Goal: Transaction & Acquisition: Obtain resource

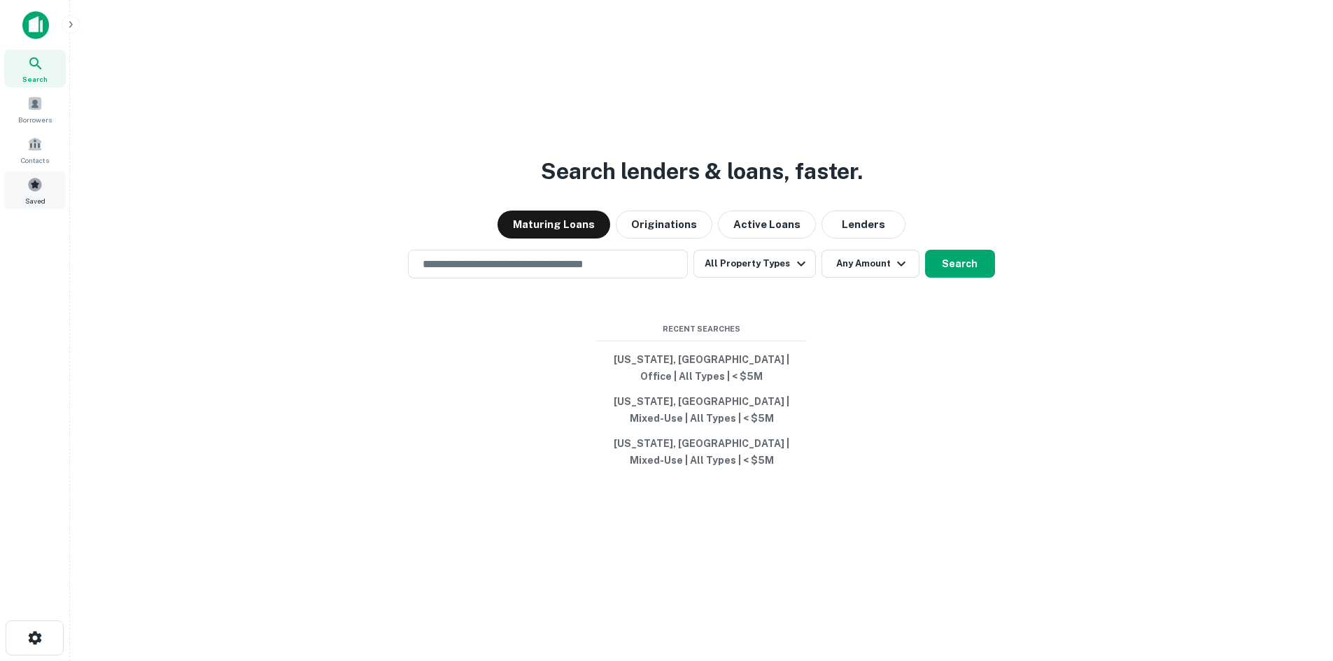
click at [37, 194] on div "Saved" at bounding box center [35, 190] width 62 height 38
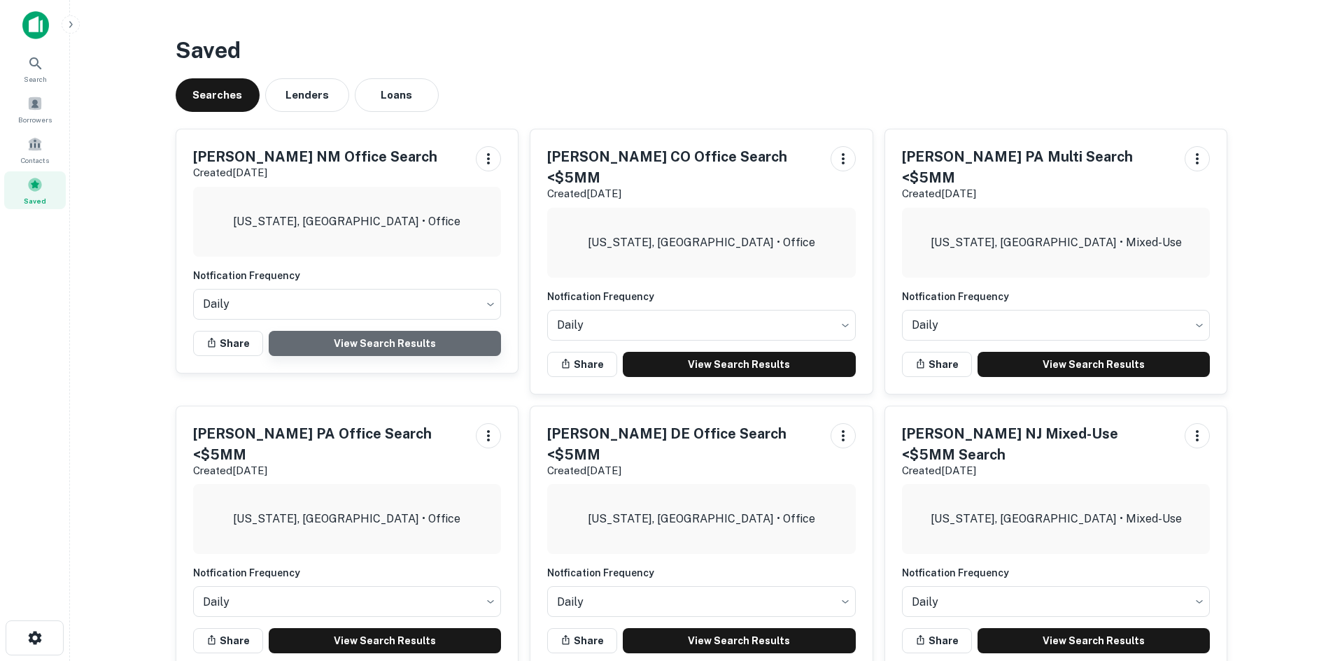
click at [380, 347] on link "View Search Results" at bounding box center [385, 343] width 233 height 25
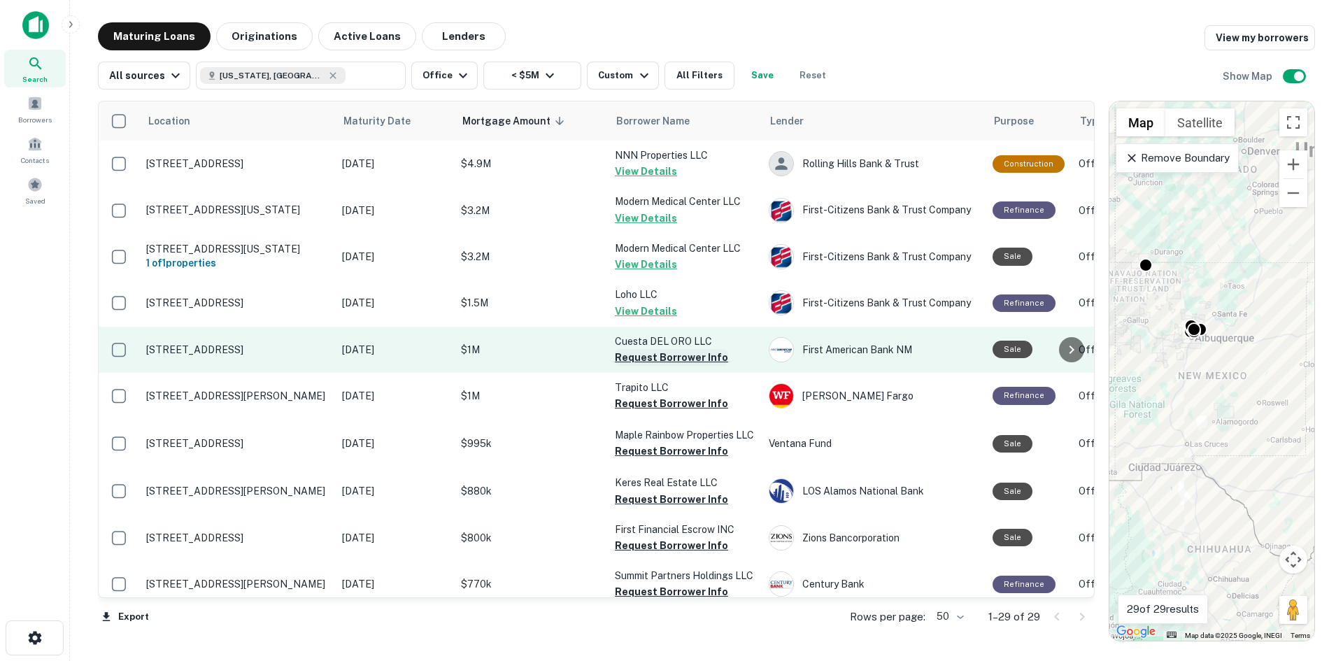
click at [643, 365] on button "Request Borrower Info" at bounding box center [671, 357] width 113 height 17
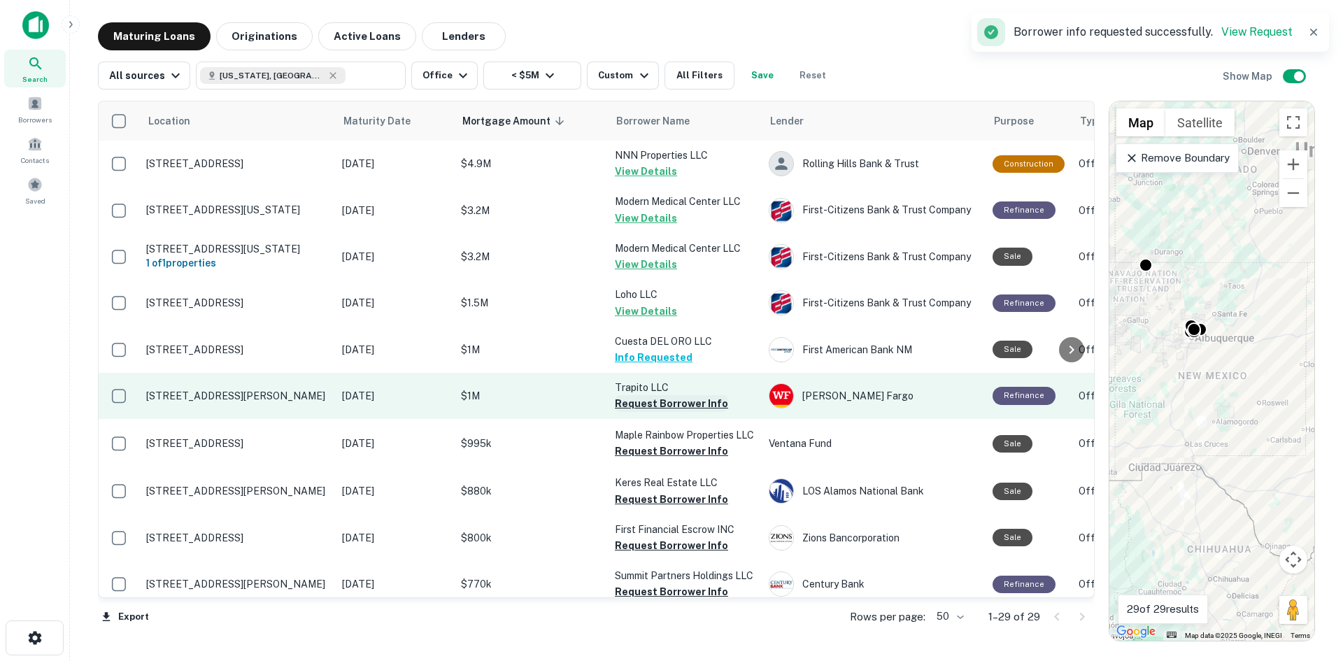
click at [659, 412] on button "Request Borrower Info" at bounding box center [671, 403] width 113 height 17
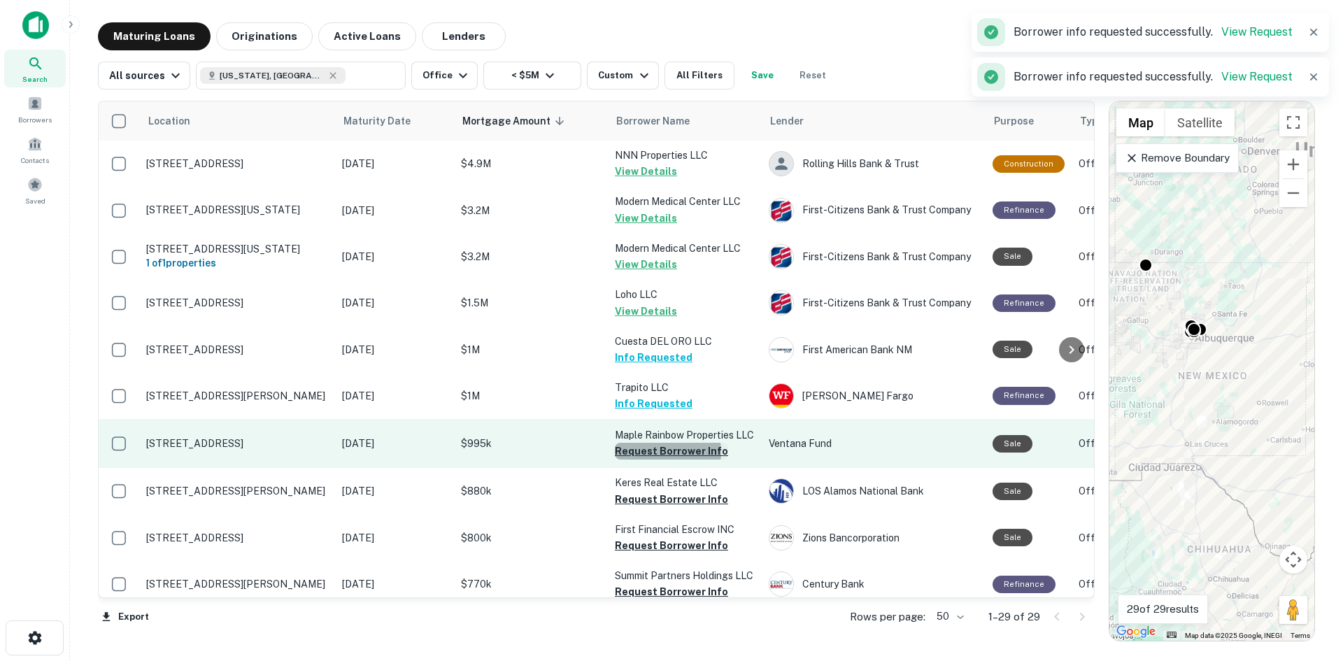
click at [664, 460] on button "Request Borrower Info" at bounding box center [671, 451] width 113 height 17
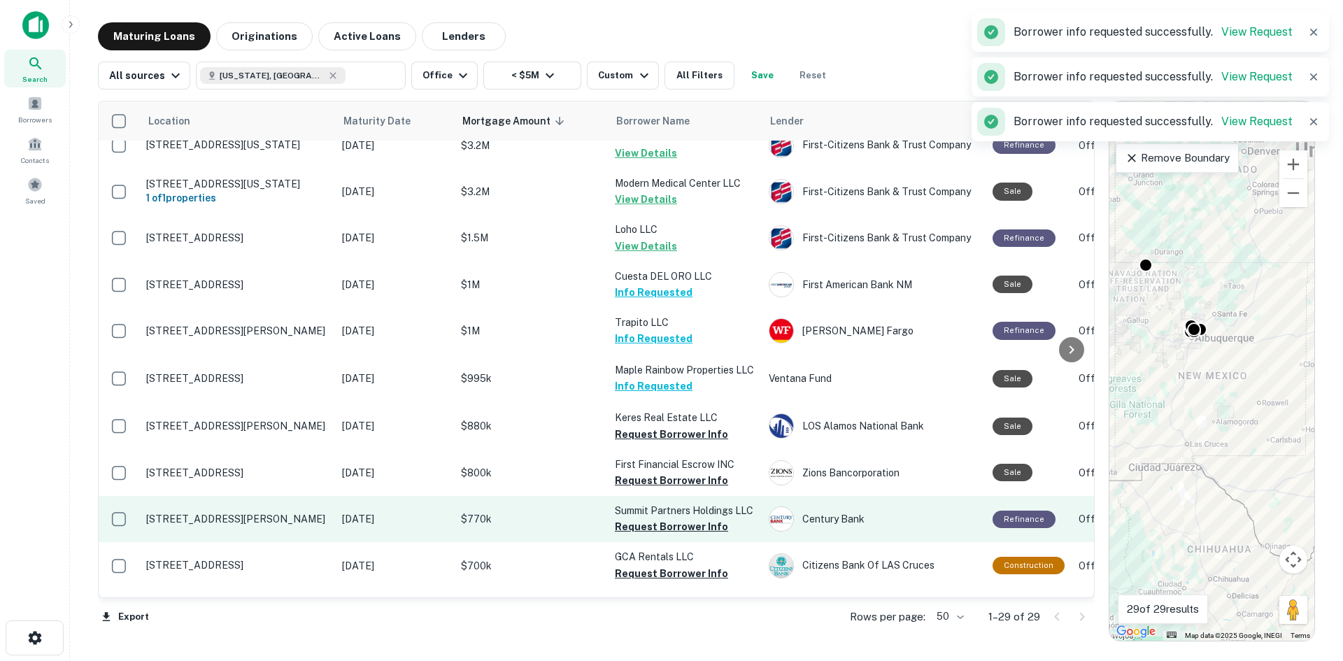
scroll to position [210, 0]
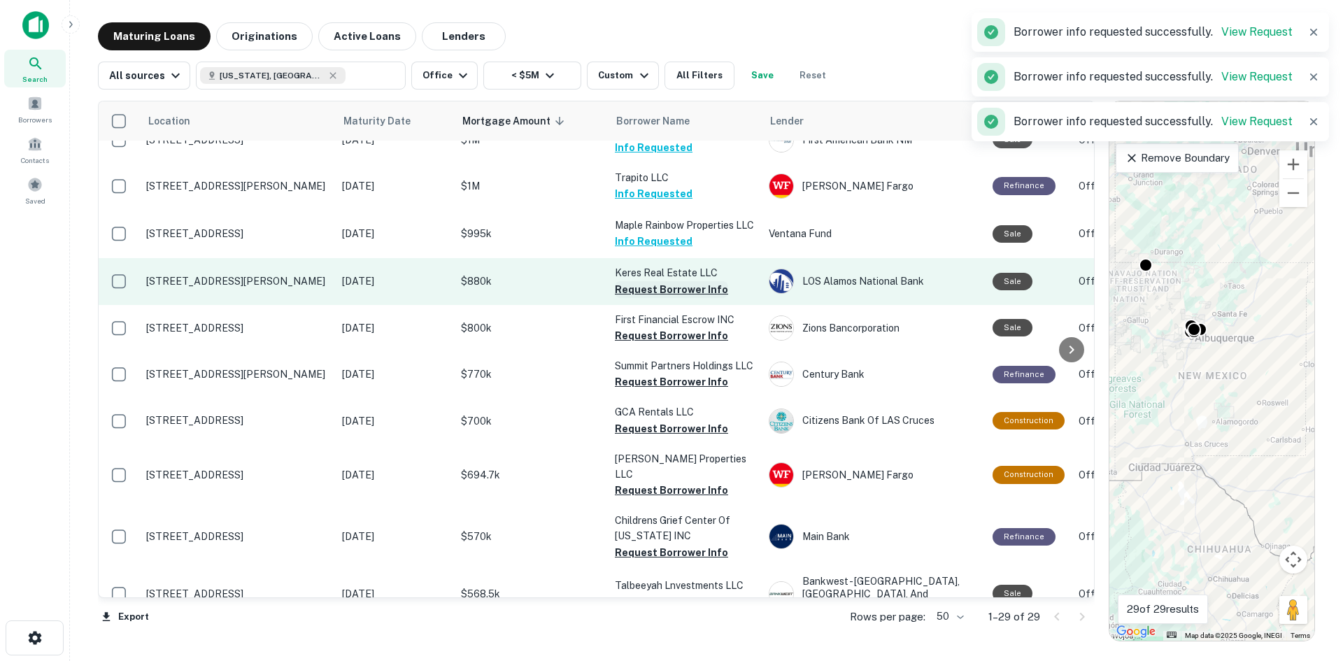
click at [662, 298] on button "Request Borrower Info" at bounding box center [671, 289] width 113 height 17
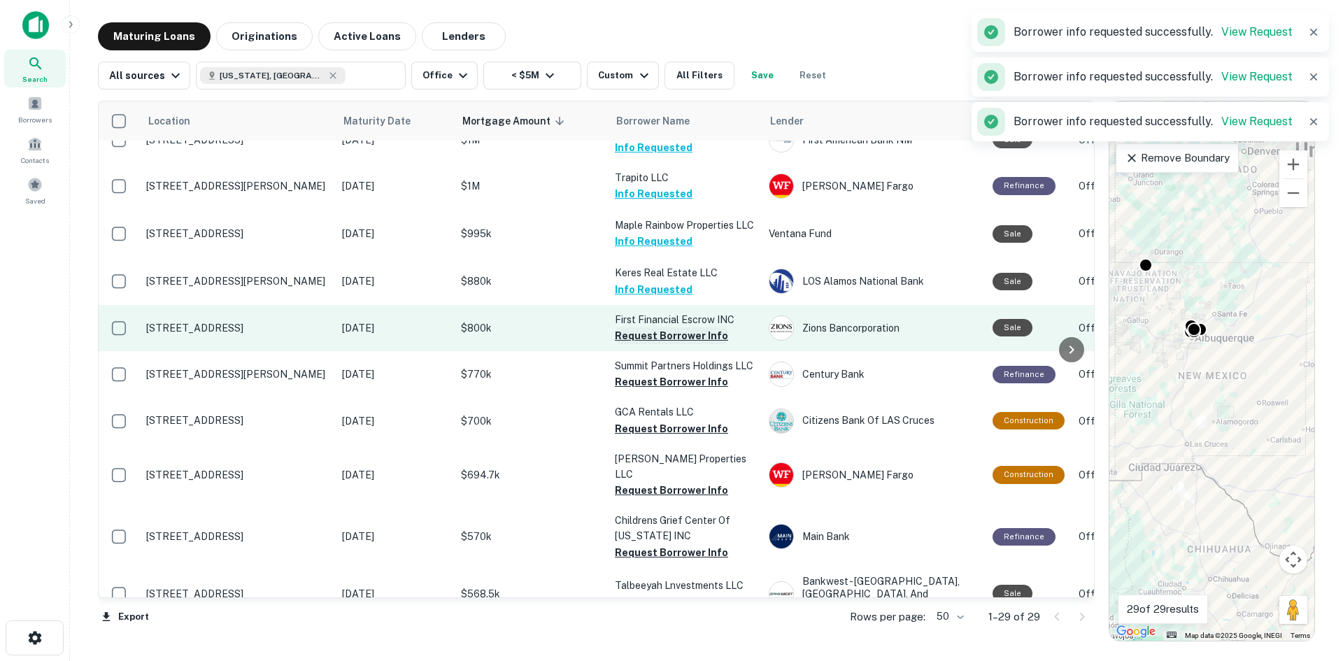
click at [662, 344] on button "Request Borrower Info" at bounding box center [671, 335] width 113 height 17
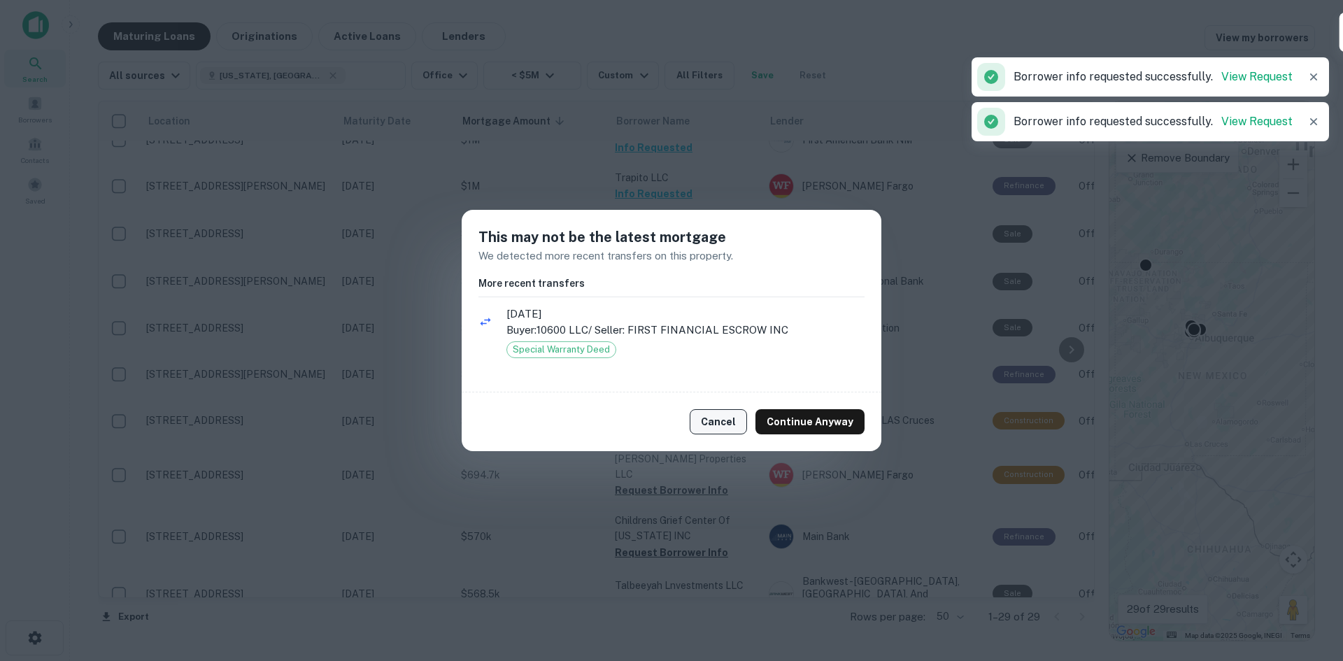
click at [724, 420] on button "Cancel" at bounding box center [718, 421] width 57 height 25
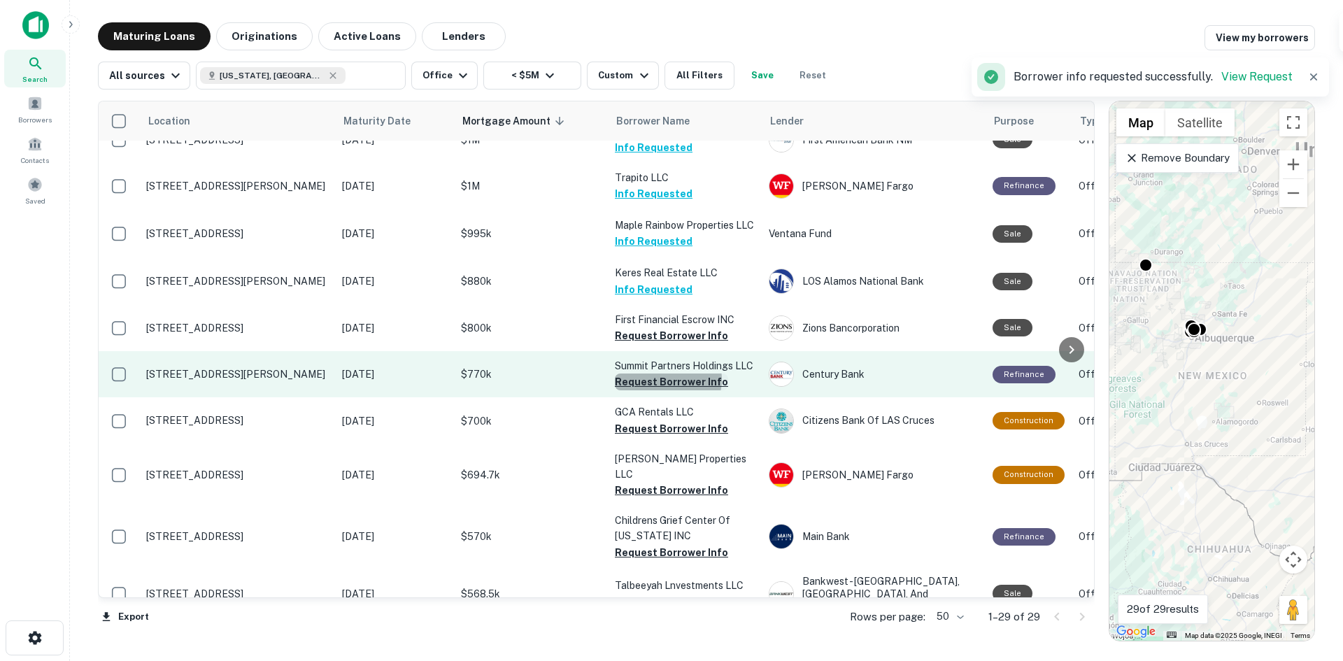
click at [664, 390] on button "Request Borrower Info" at bounding box center [671, 382] width 113 height 17
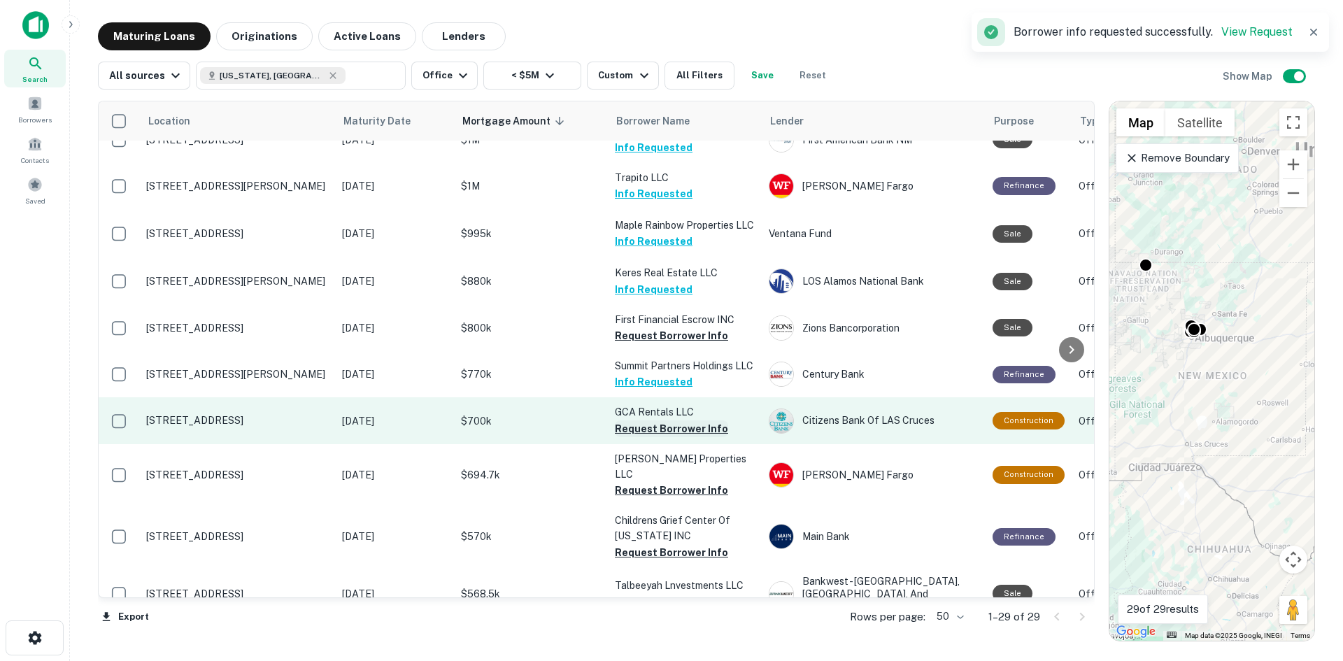
click at [659, 437] on button "Request Borrower Info" at bounding box center [671, 428] width 113 height 17
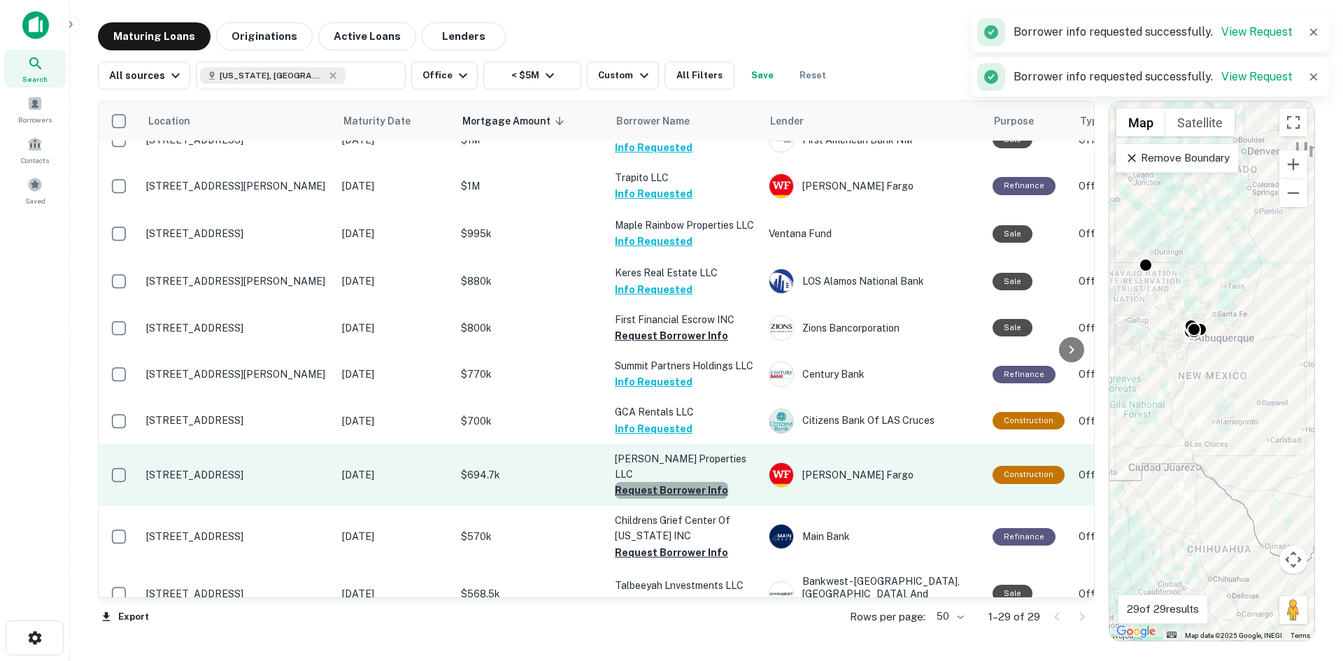
click at [671, 496] on button "Request Borrower Info" at bounding box center [671, 490] width 113 height 17
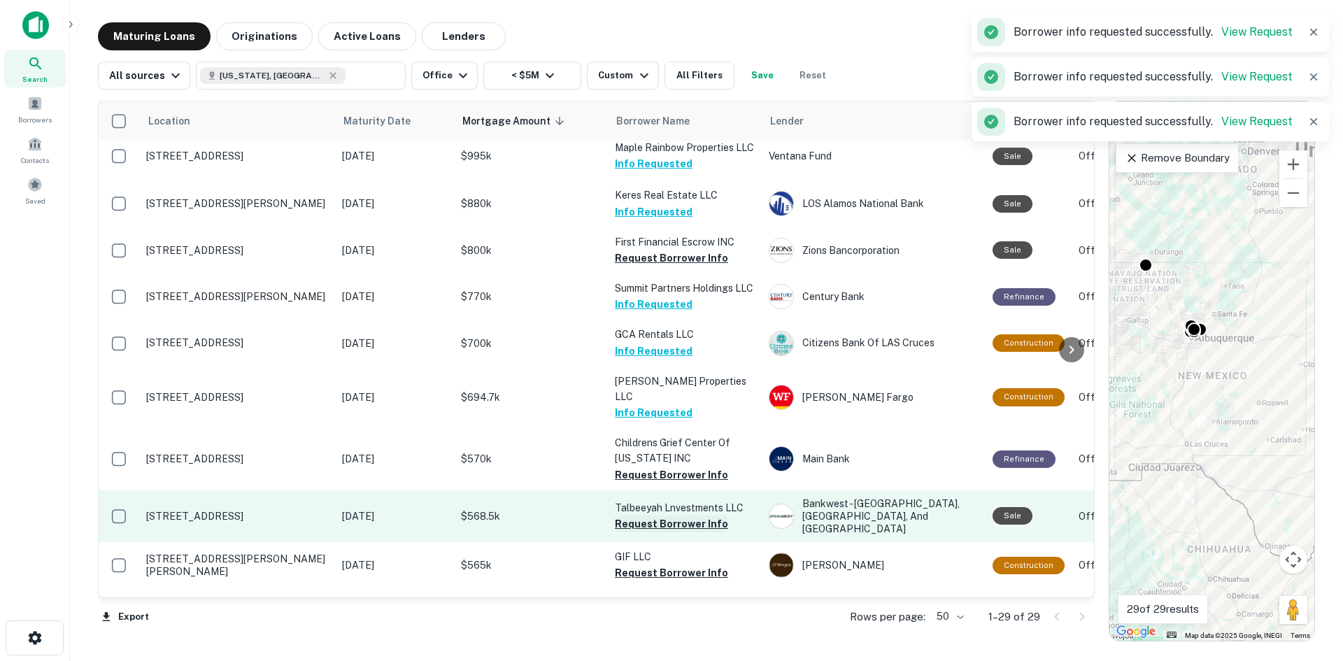
scroll to position [350, 0]
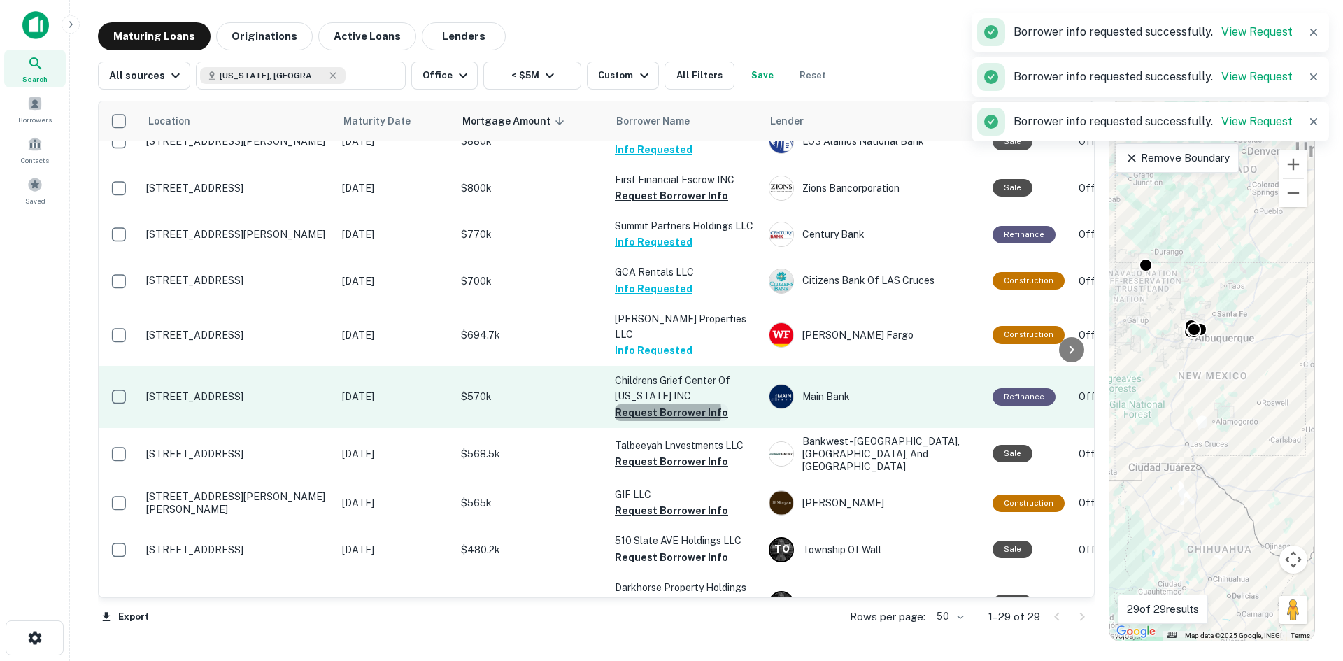
click at [665, 420] on button "Request Borrower Info" at bounding box center [671, 412] width 113 height 17
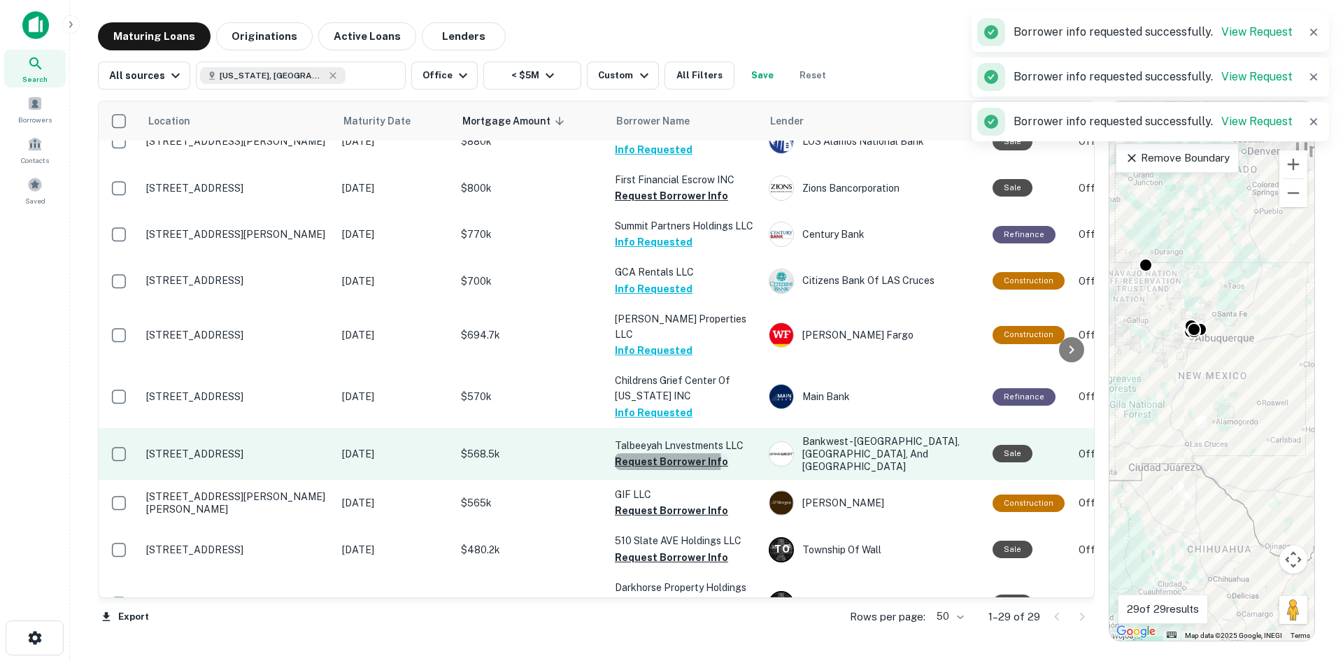
click at [665, 467] on button "Request Borrower Info" at bounding box center [671, 461] width 113 height 17
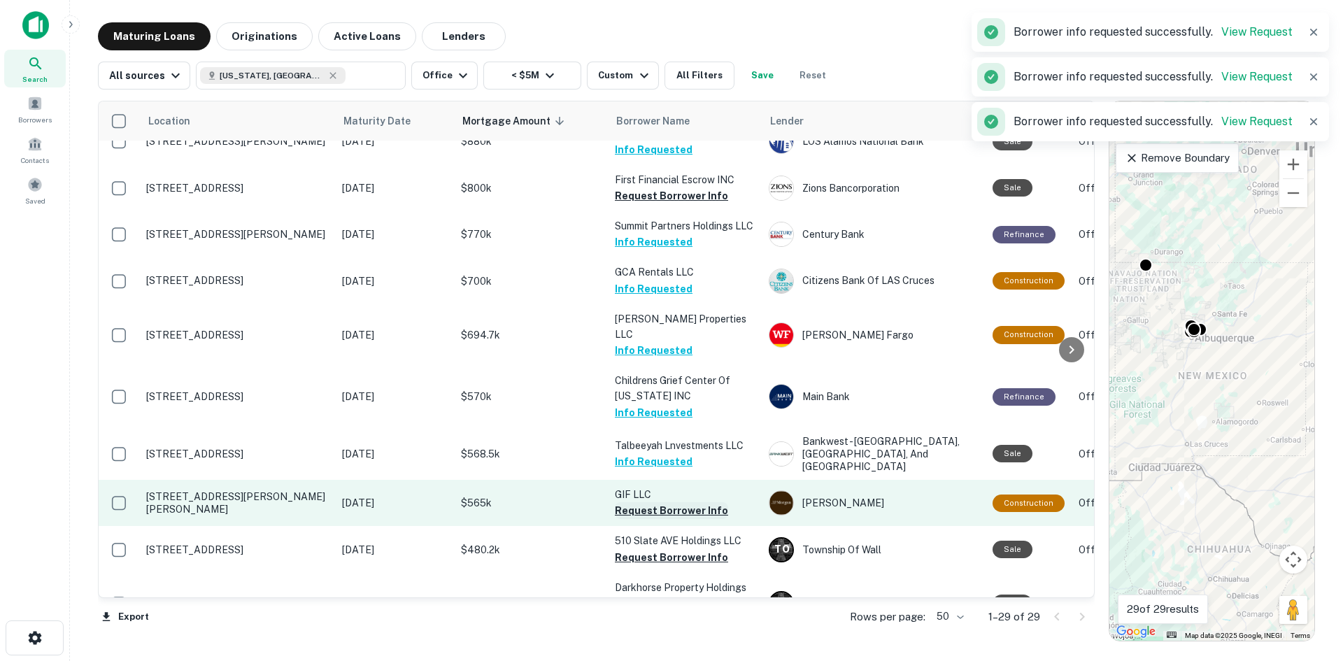
click at [660, 513] on button "Request Borrower Info" at bounding box center [671, 510] width 113 height 17
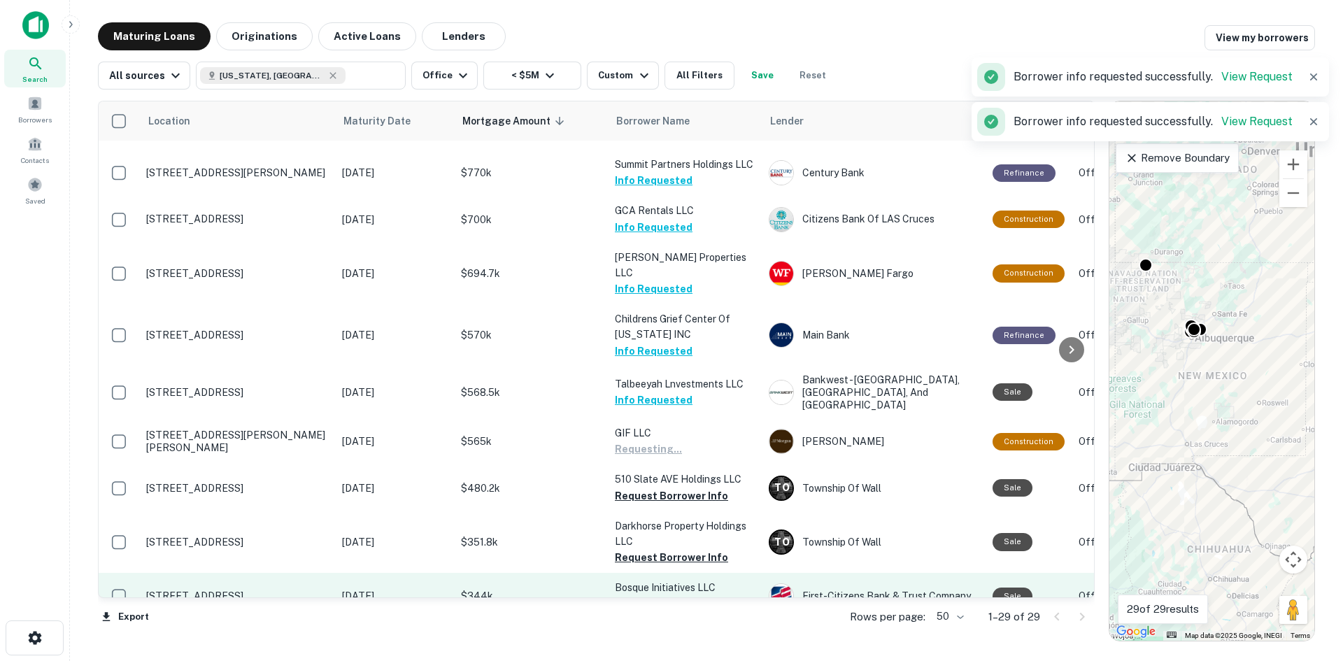
scroll to position [560, 0]
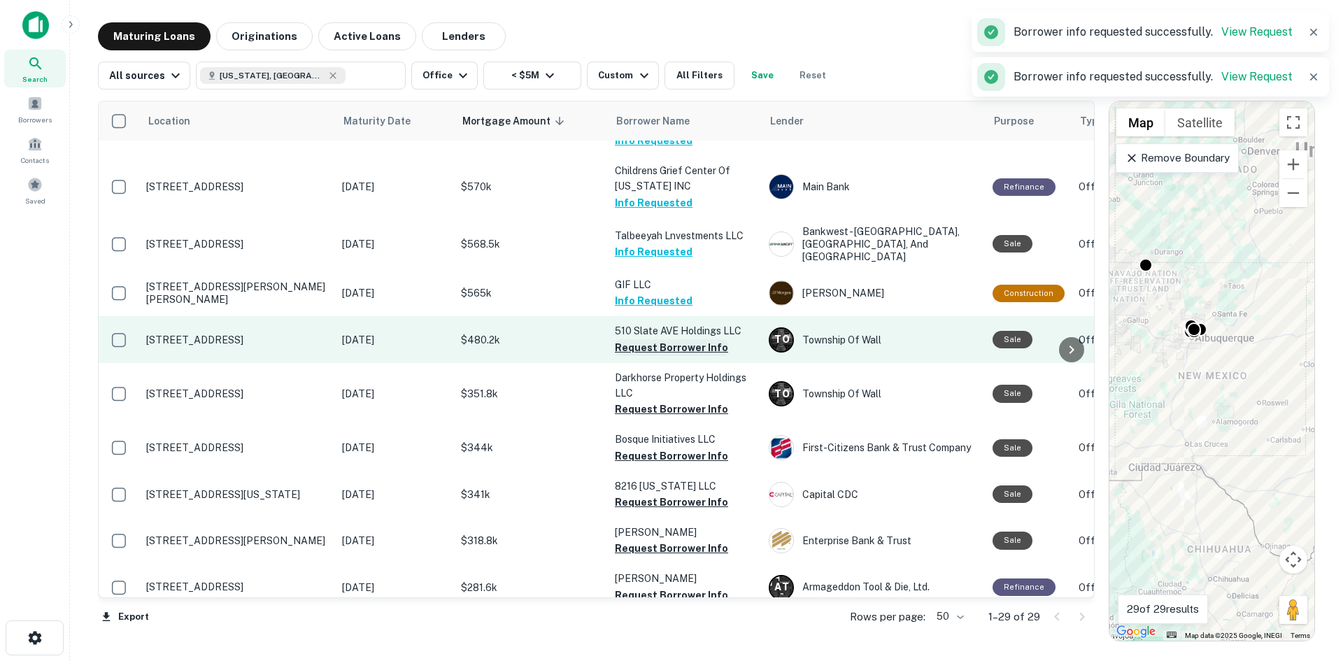
click at [664, 351] on button "Request Borrower Info" at bounding box center [671, 347] width 113 height 17
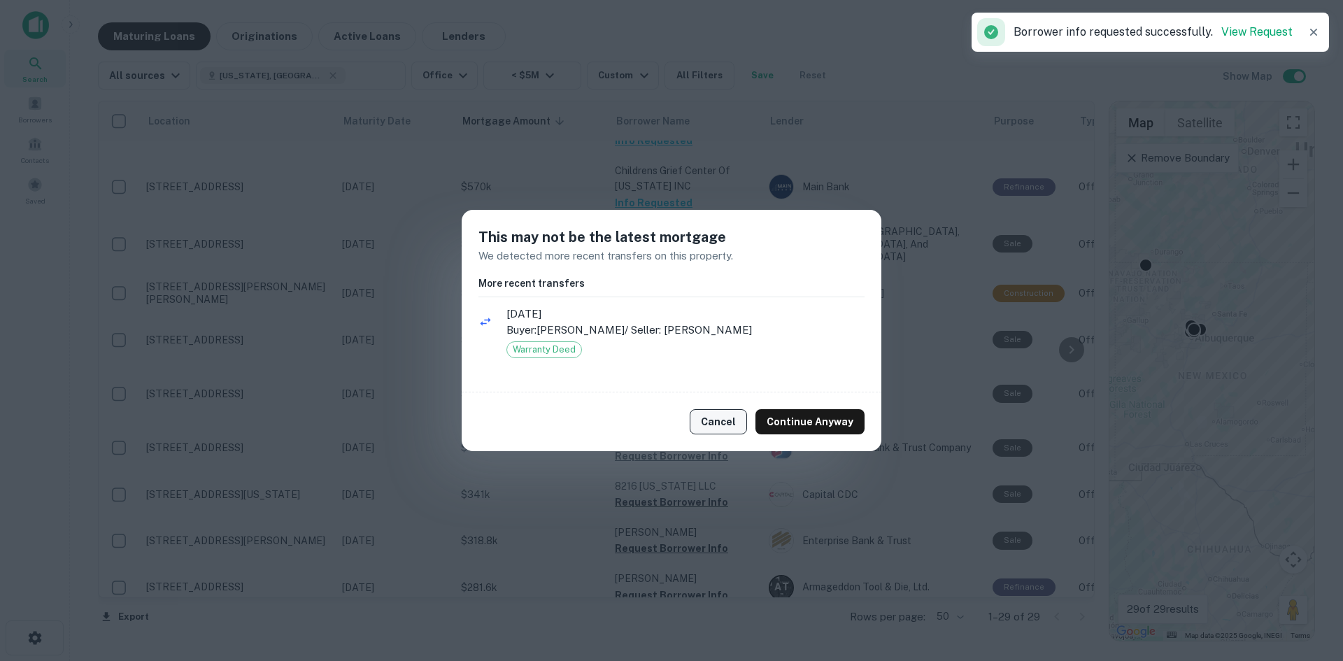
click at [729, 425] on button "Cancel" at bounding box center [718, 421] width 57 height 25
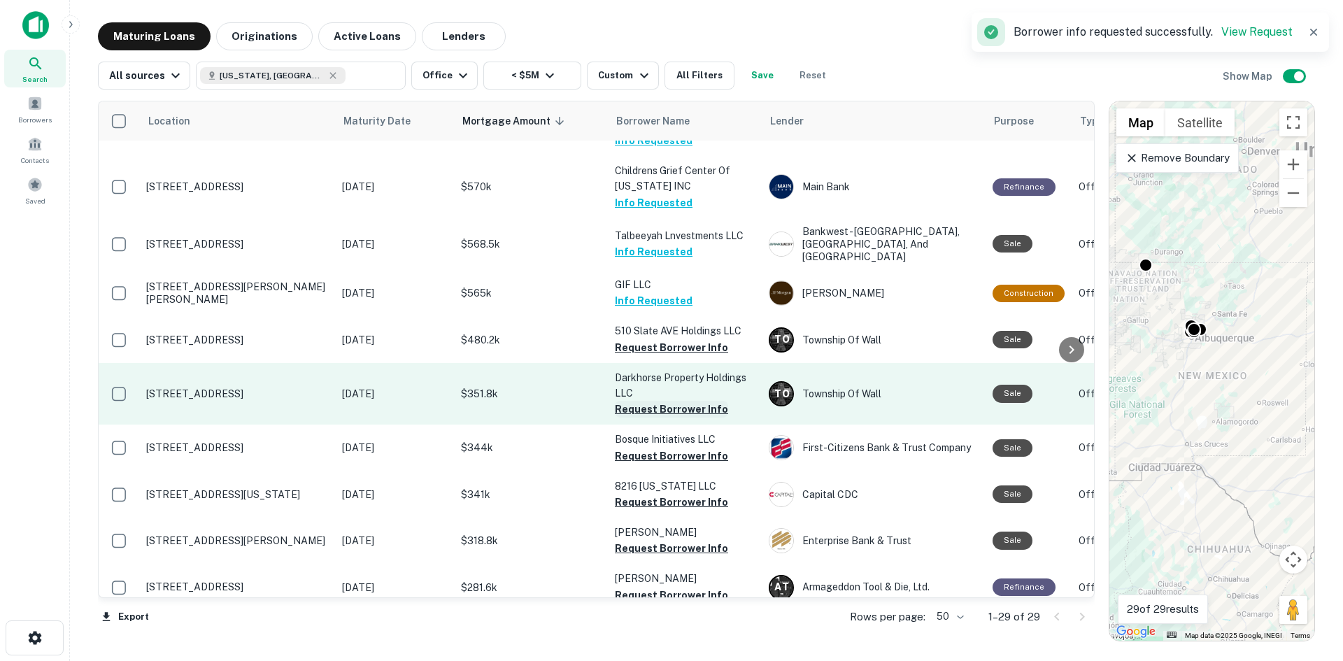
click at [670, 410] on button "Request Borrower Info" at bounding box center [671, 409] width 113 height 17
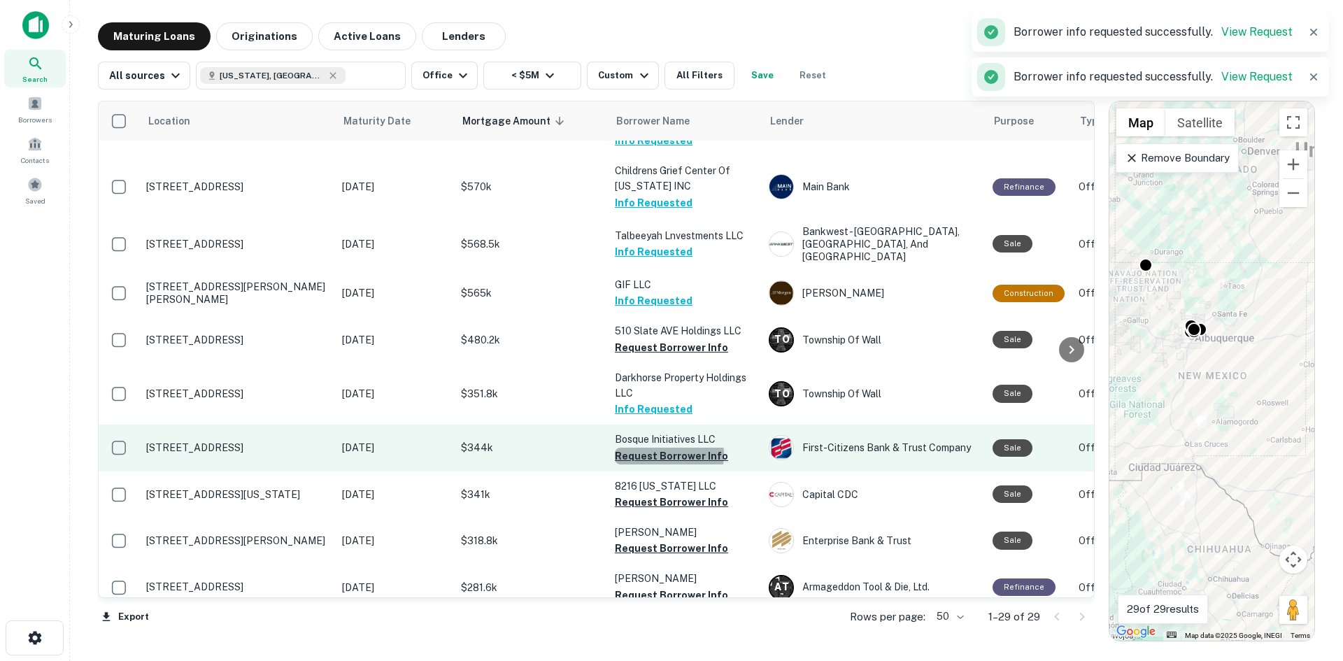
click at [669, 457] on button "Request Borrower Info" at bounding box center [671, 456] width 113 height 17
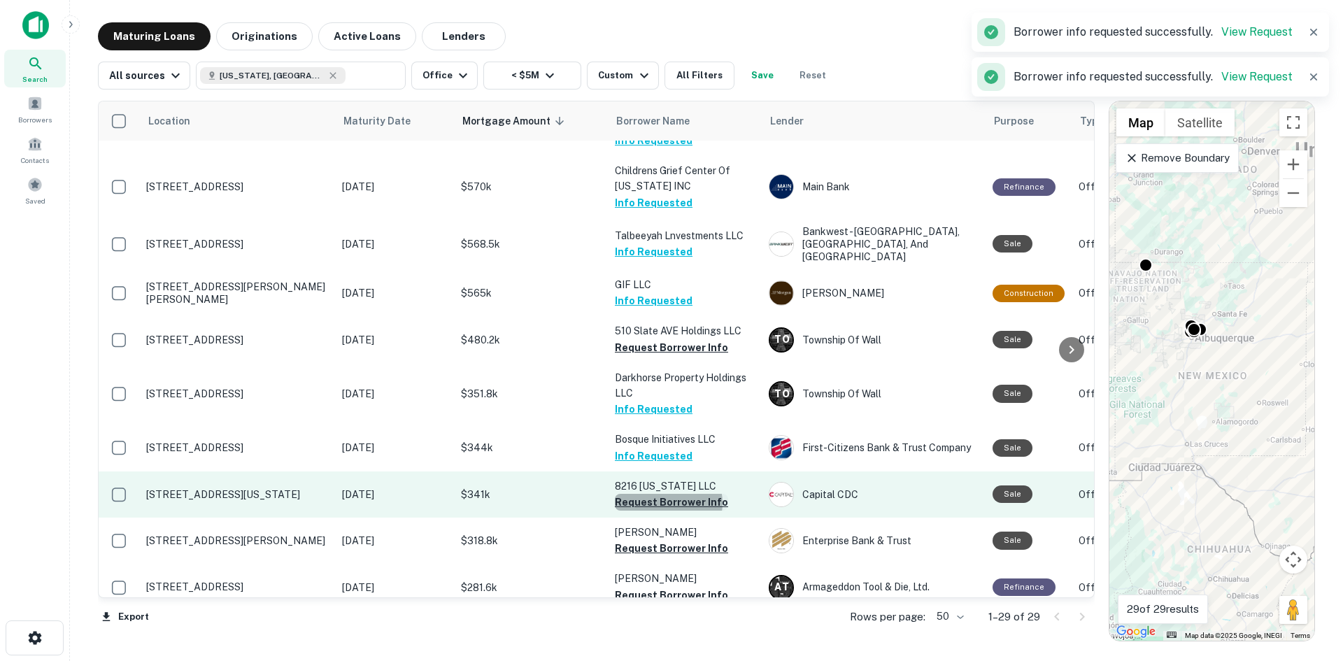
click at [668, 506] on button "Request Borrower Info" at bounding box center [671, 502] width 113 height 17
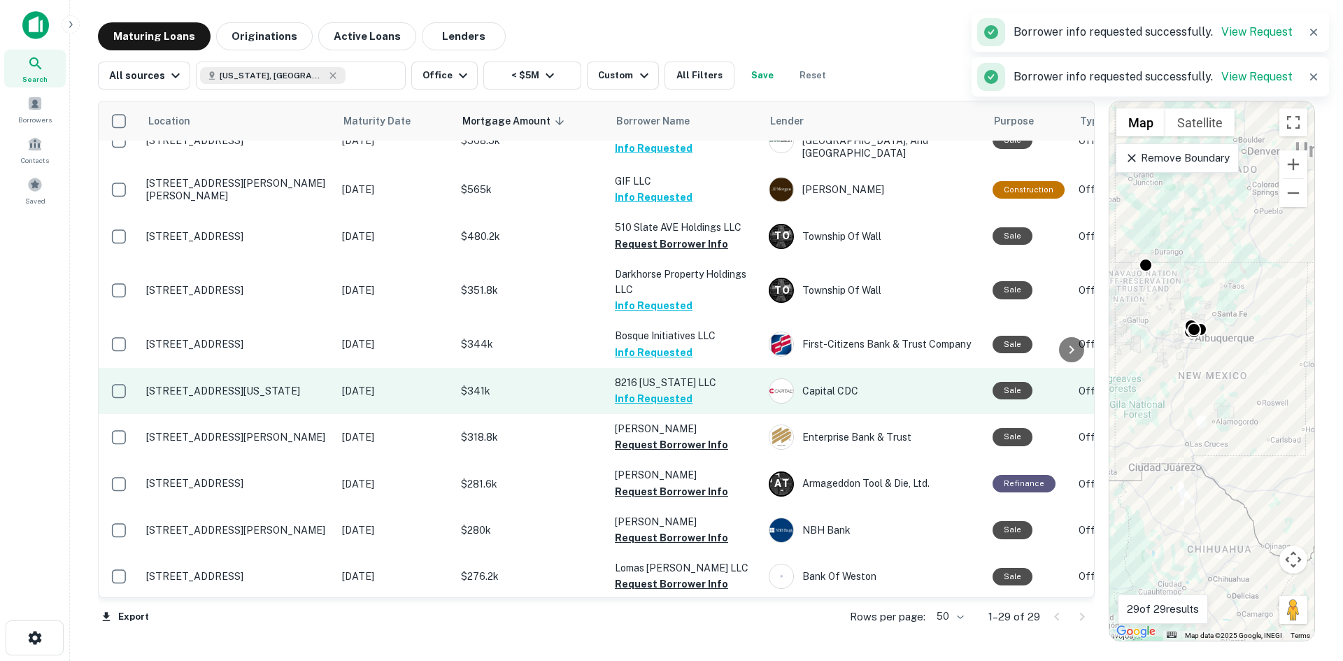
scroll to position [699, 0]
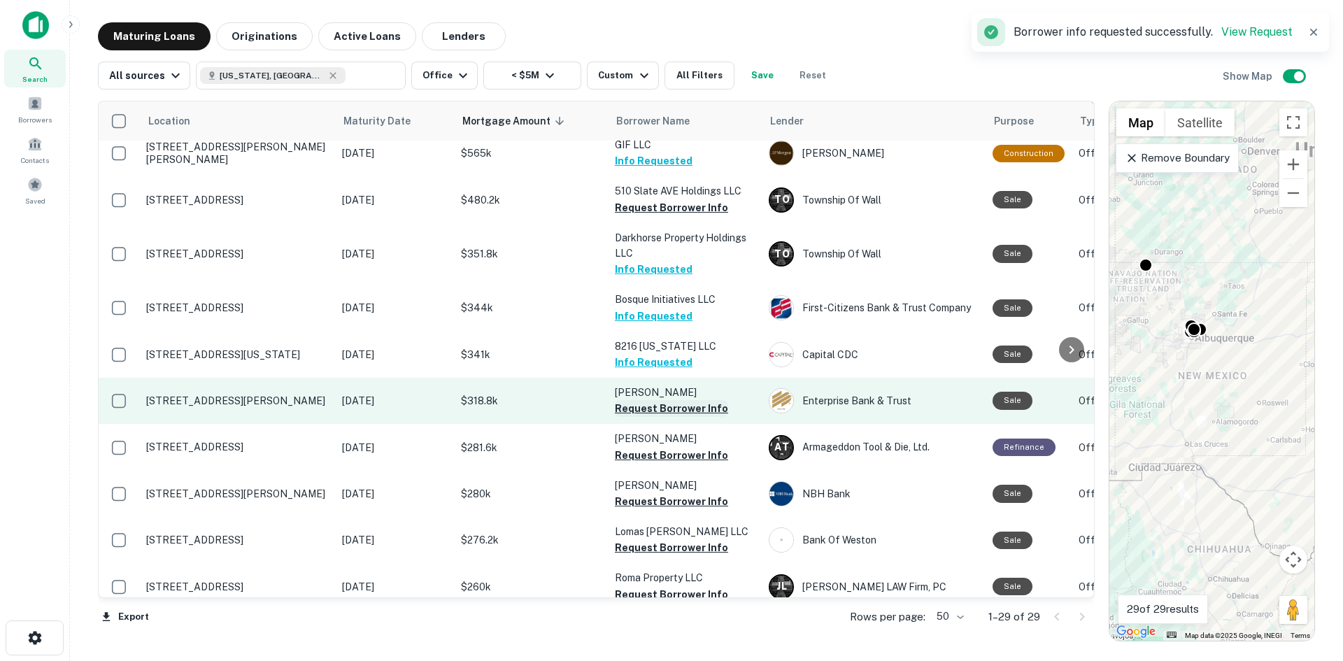
click at [671, 410] on button "Request Borrower Info" at bounding box center [671, 408] width 113 height 17
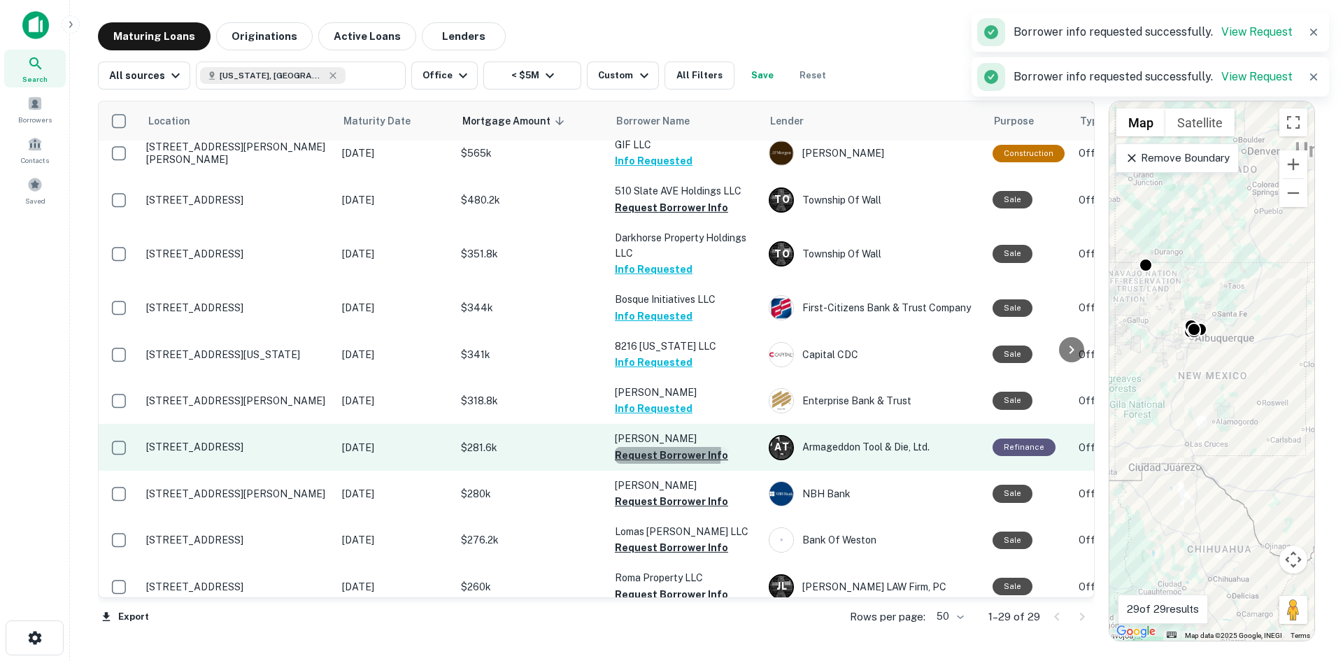
click at [667, 456] on button "Request Borrower Info" at bounding box center [671, 455] width 113 height 17
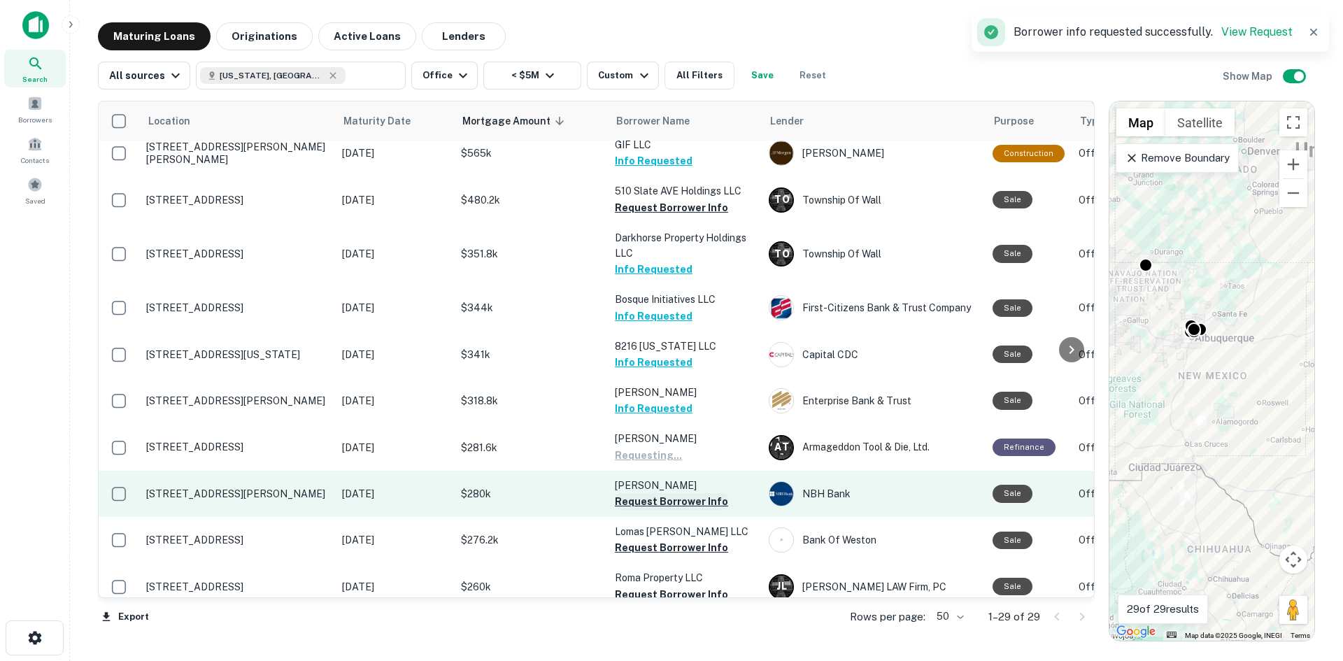
click at [662, 503] on button "Request Borrower Info" at bounding box center [671, 501] width 113 height 17
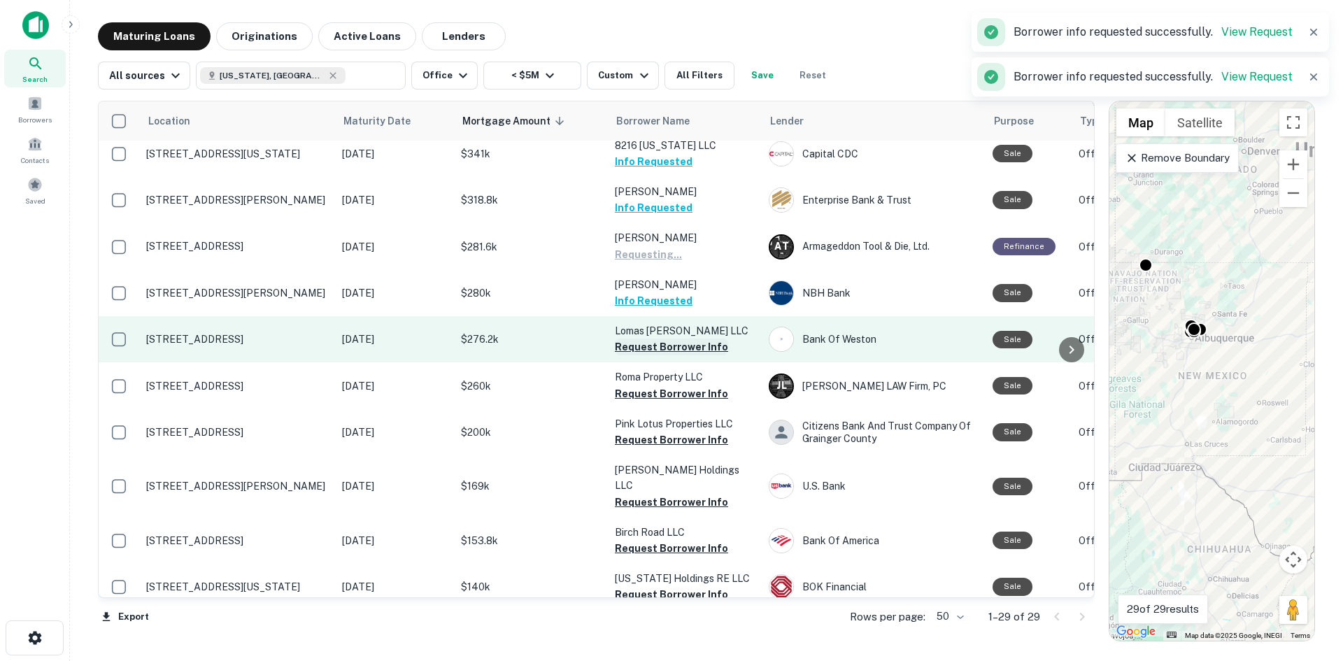
scroll to position [909, 0]
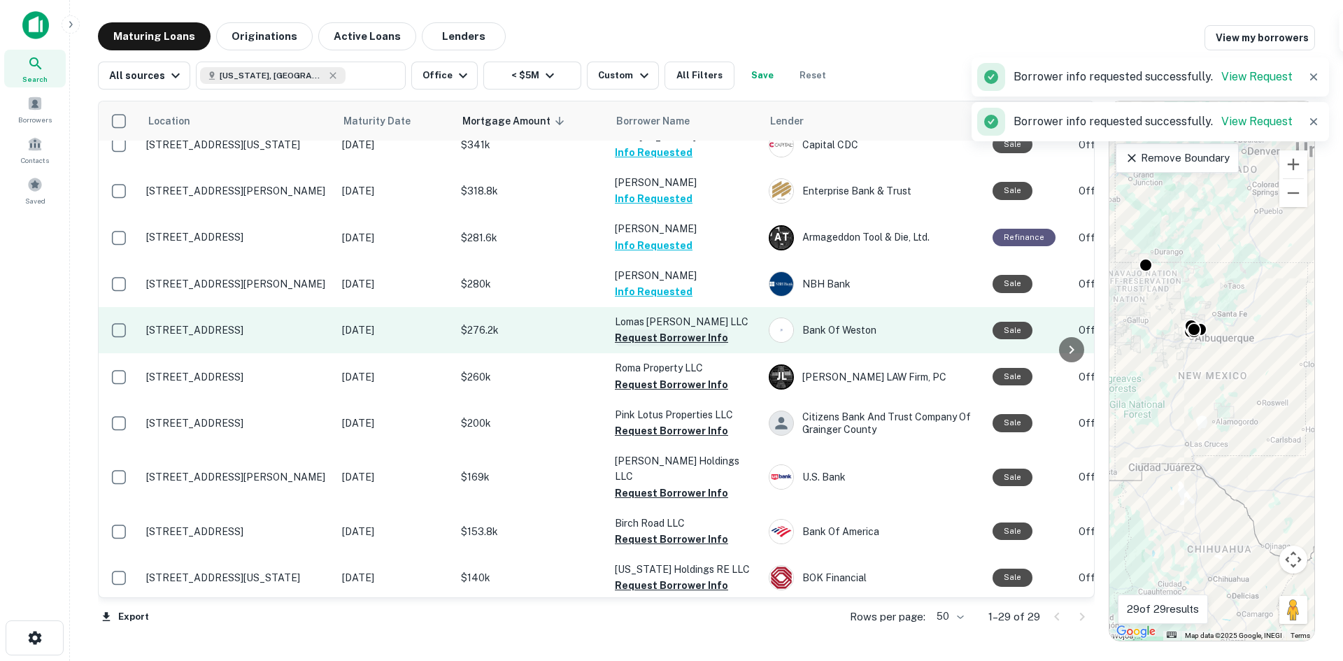
click at [669, 341] on button "Request Borrower Info" at bounding box center [671, 337] width 113 height 17
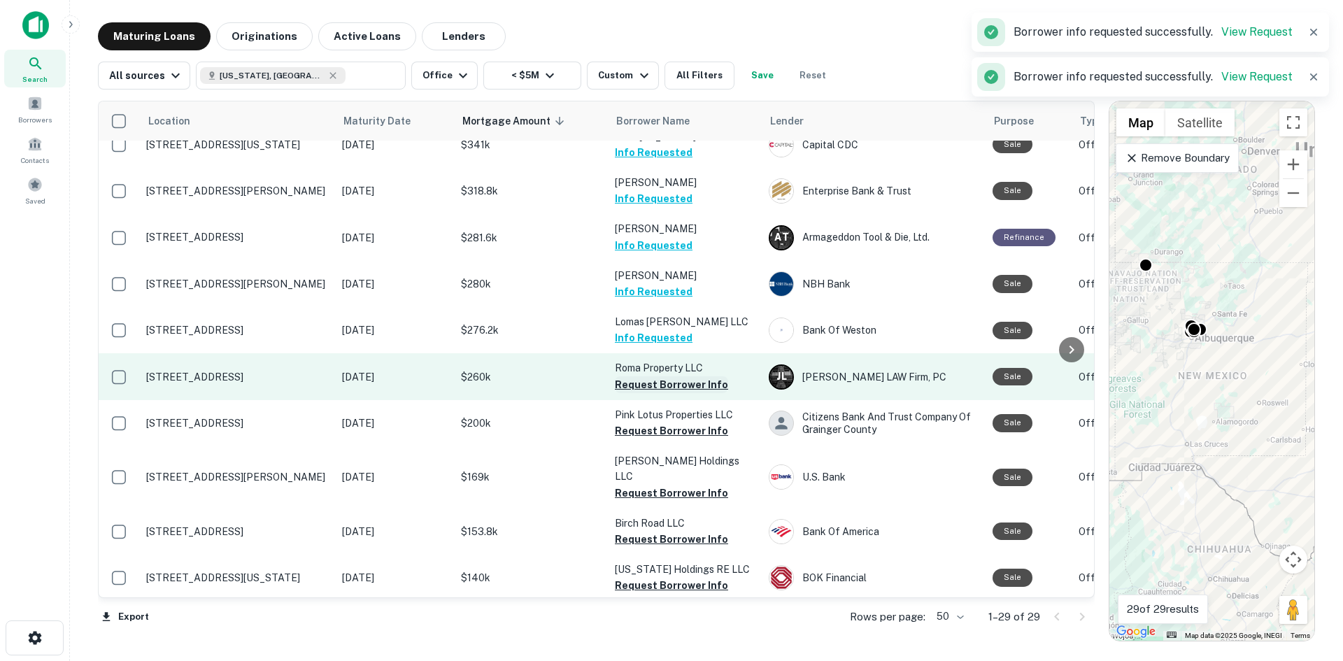
click at [676, 387] on button "Request Borrower Info" at bounding box center [671, 384] width 113 height 17
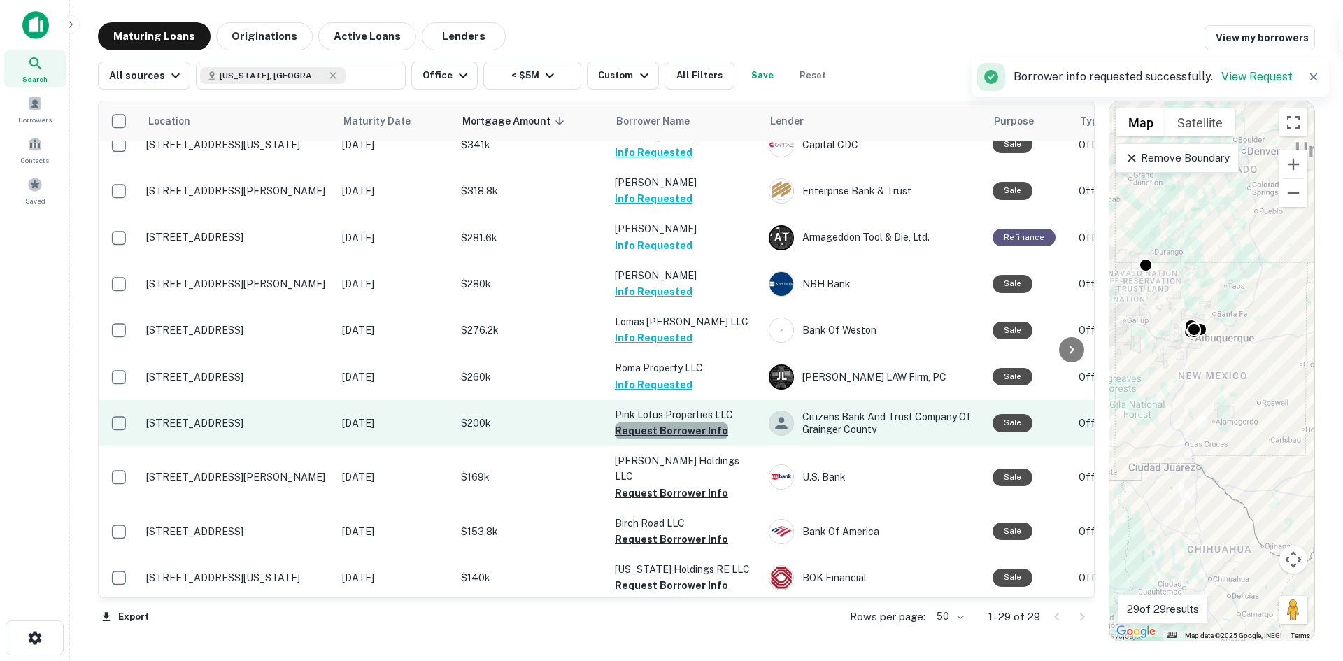
click at [679, 430] on button "Request Borrower Info" at bounding box center [671, 430] width 113 height 17
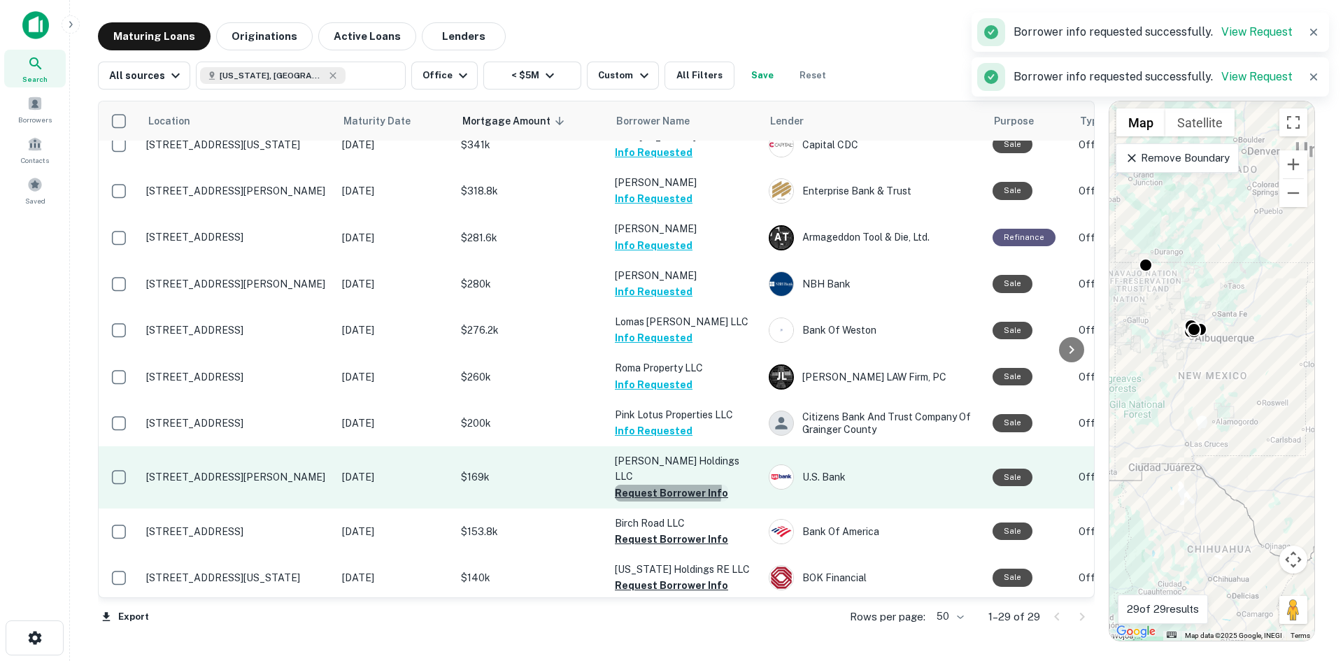
click at [667, 485] on button "Request Borrower Info" at bounding box center [671, 493] width 113 height 17
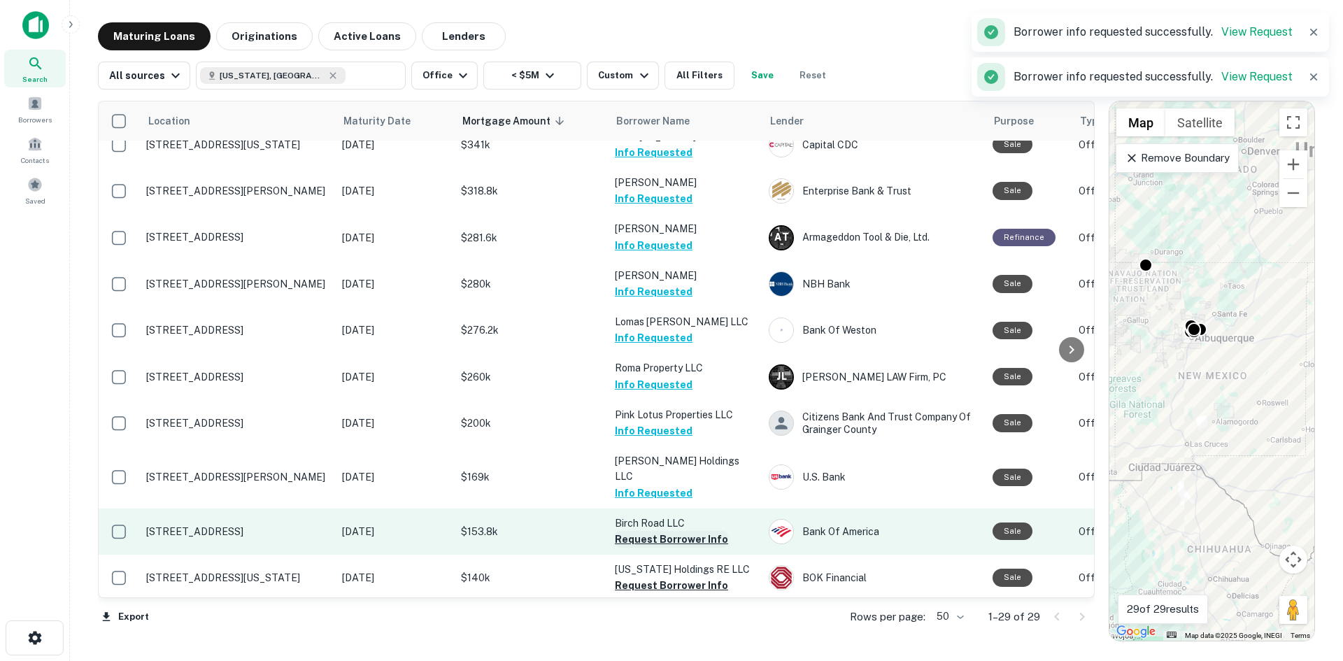
click at [665, 531] on button "Request Borrower Info" at bounding box center [671, 539] width 113 height 17
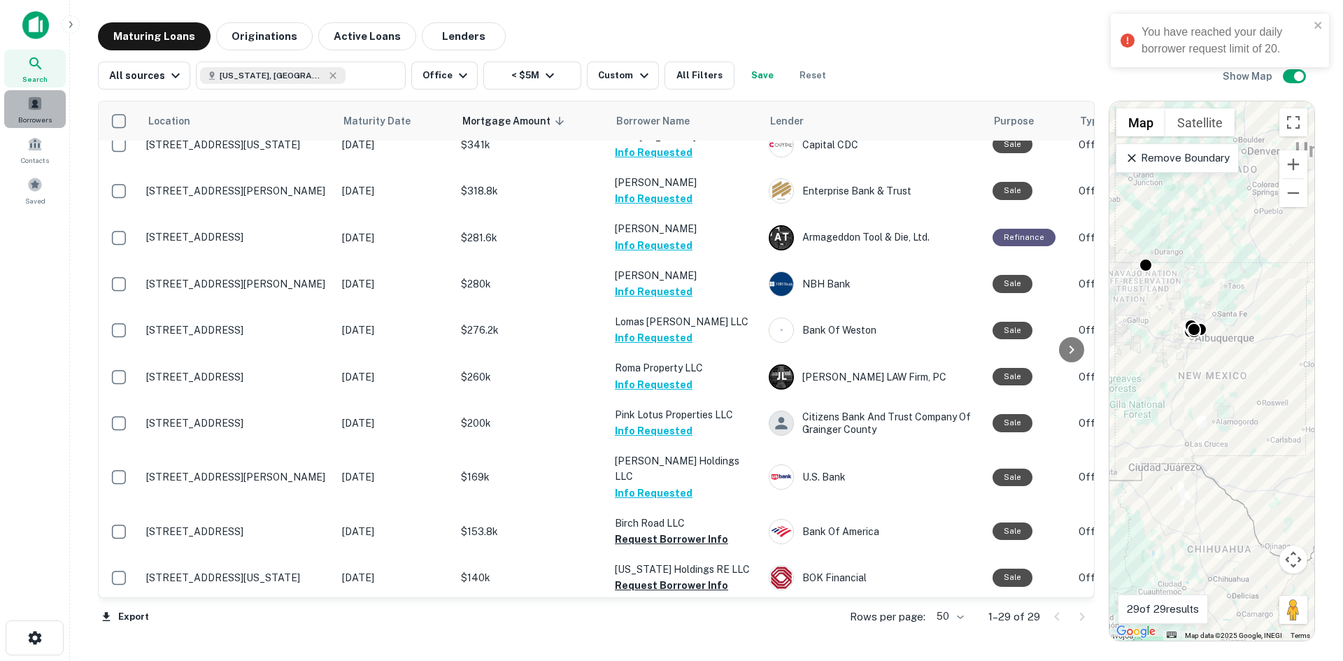
click at [41, 120] on span "Borrowers" at bounding box center [35, 119] width 34 height 11
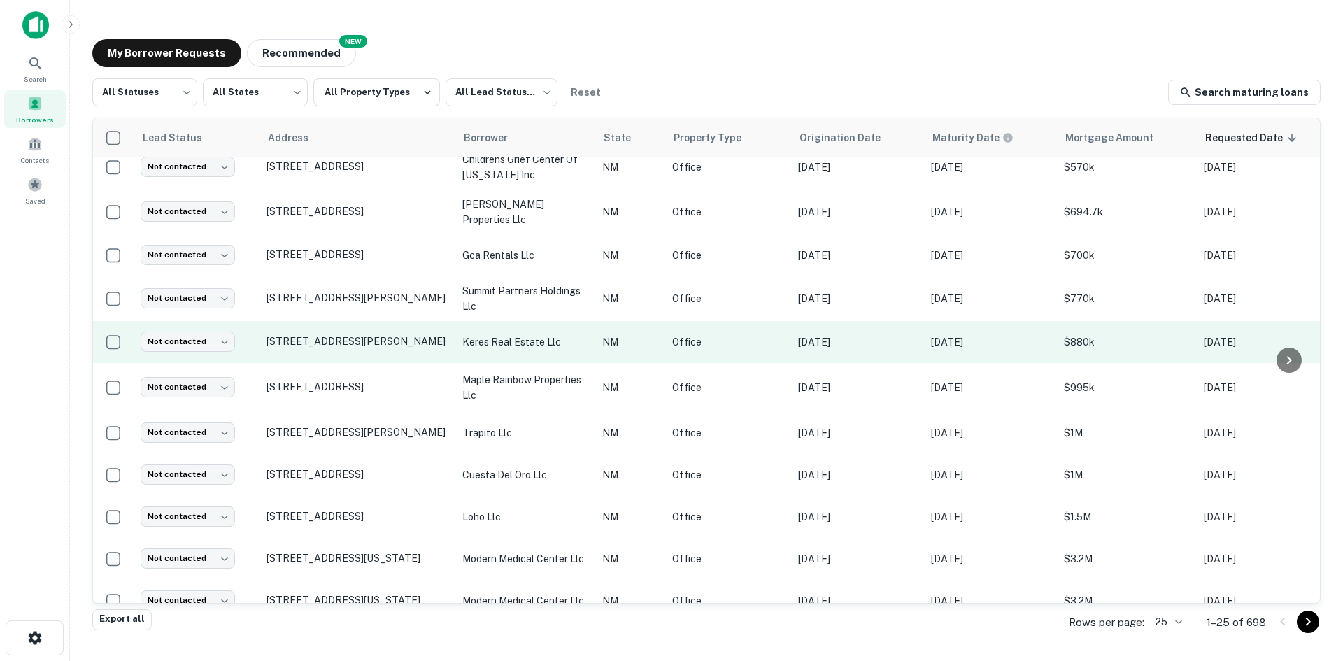
scroll to position [650, 0]
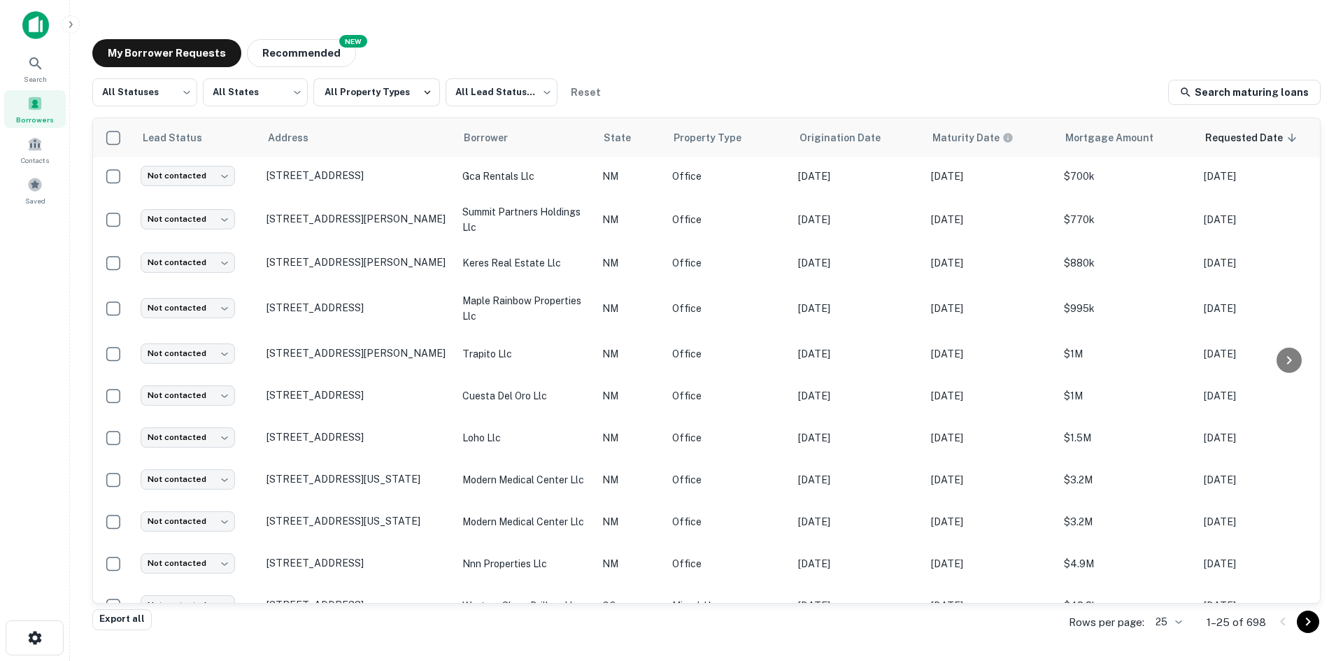
click at [1164, 618] on body "Search Borrowers Contacts Saved My Borrower Requests NEW Recommended All Status…" at bounding box center [671, 330] width 1343 height 661
click at [1169, 553] on li "100" at bounding box center [1169, 556] width 48 height 25
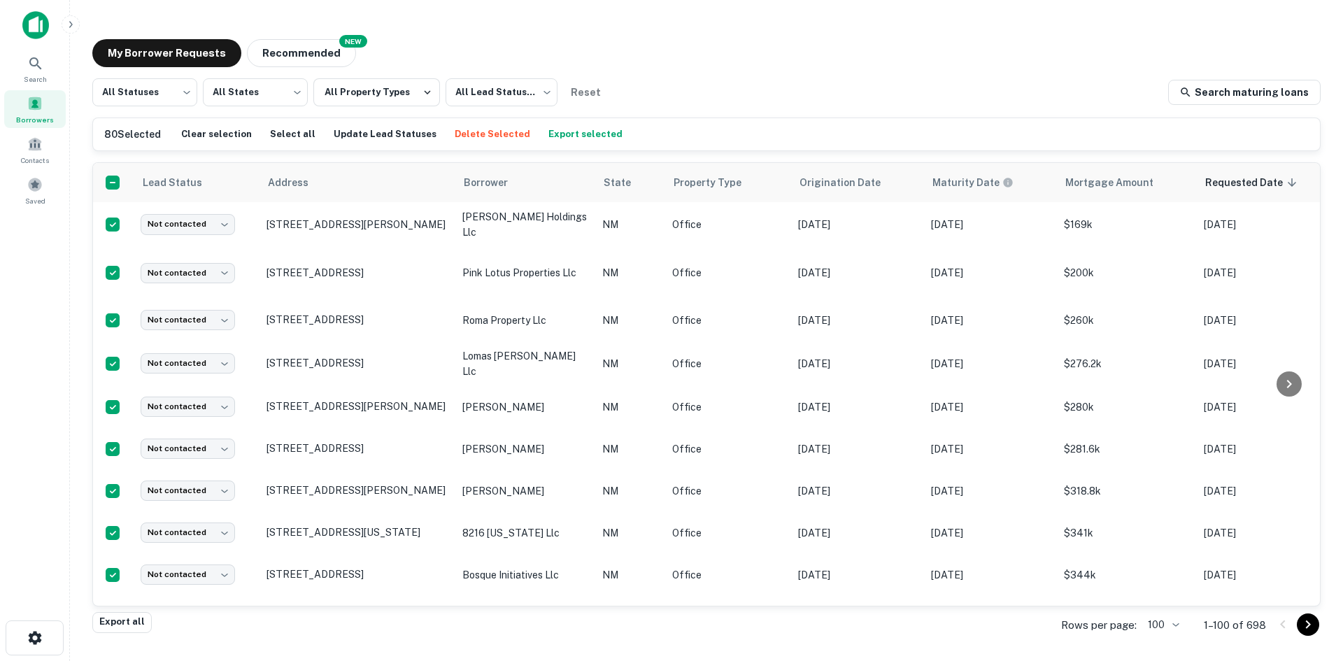
click at [552, 136] on button "Export selected" at bounding box center [585, 134] width 81 height 21
click at [1316, 20] on icon "close" at bounding box center [1319, 25] width 10 height 11
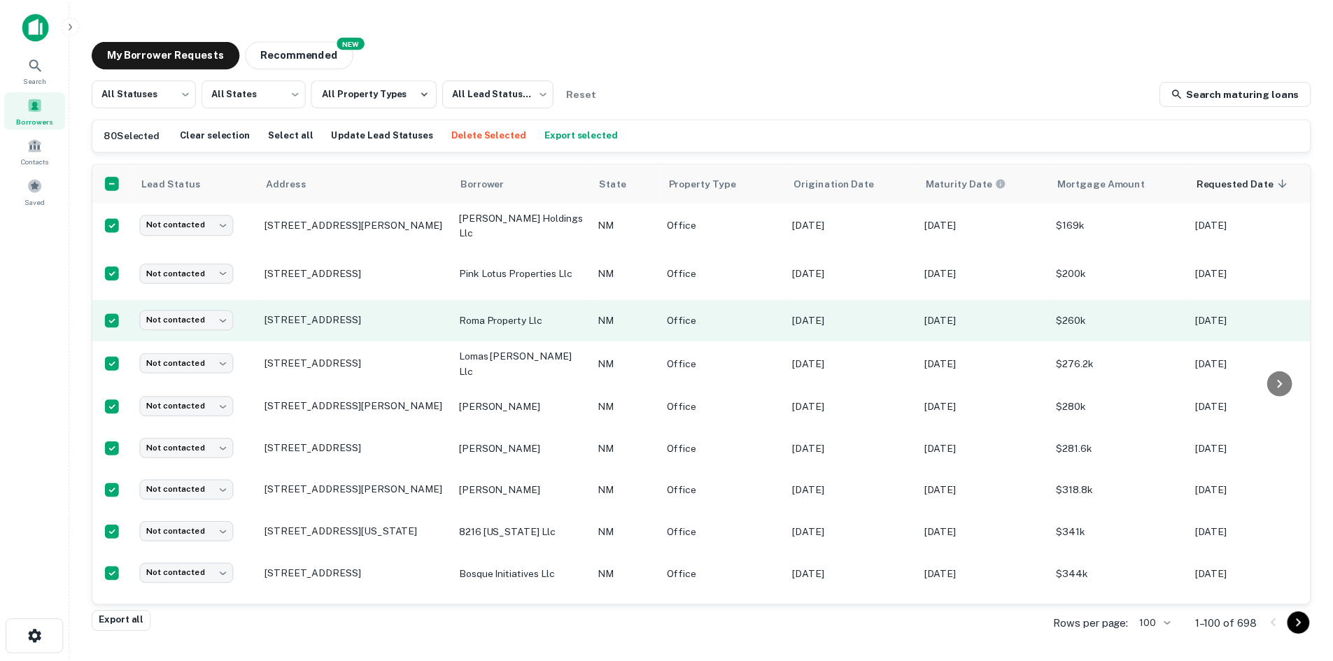
scroll to position [888, 0]
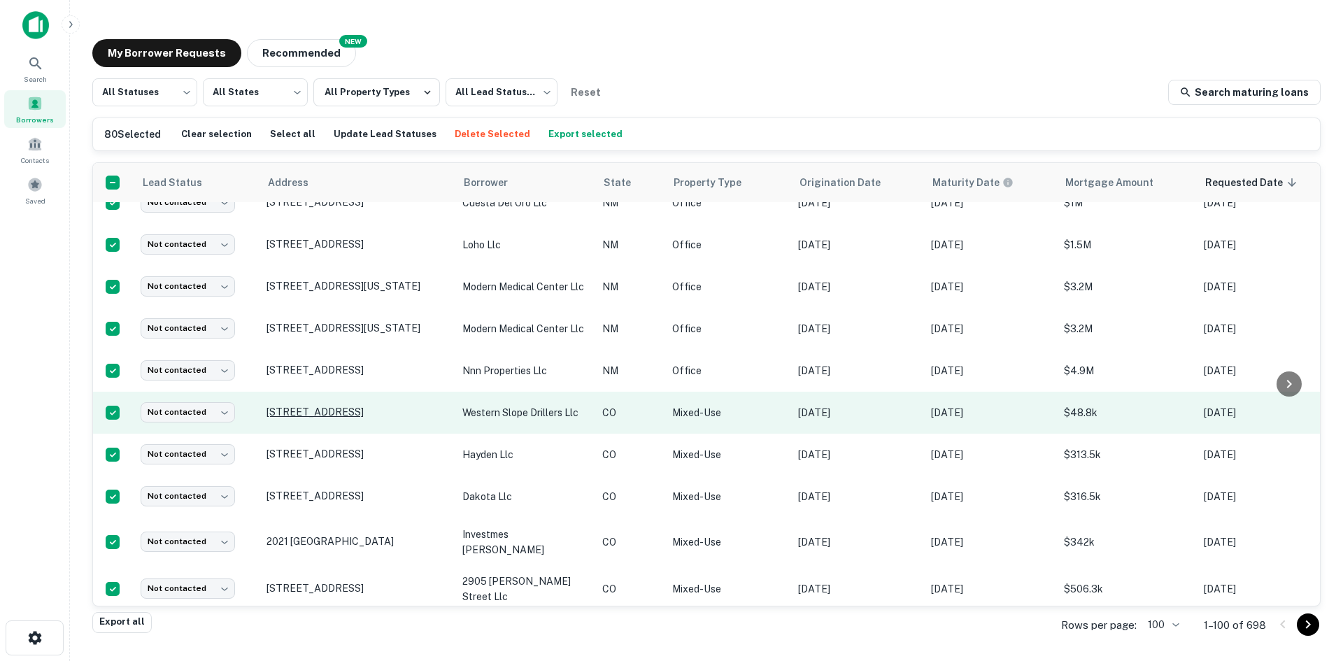
click at [332, 406] on p "164 Colt Ct Grand Junction, CO81503" at bounding box center [358, 412] width 182 height 13
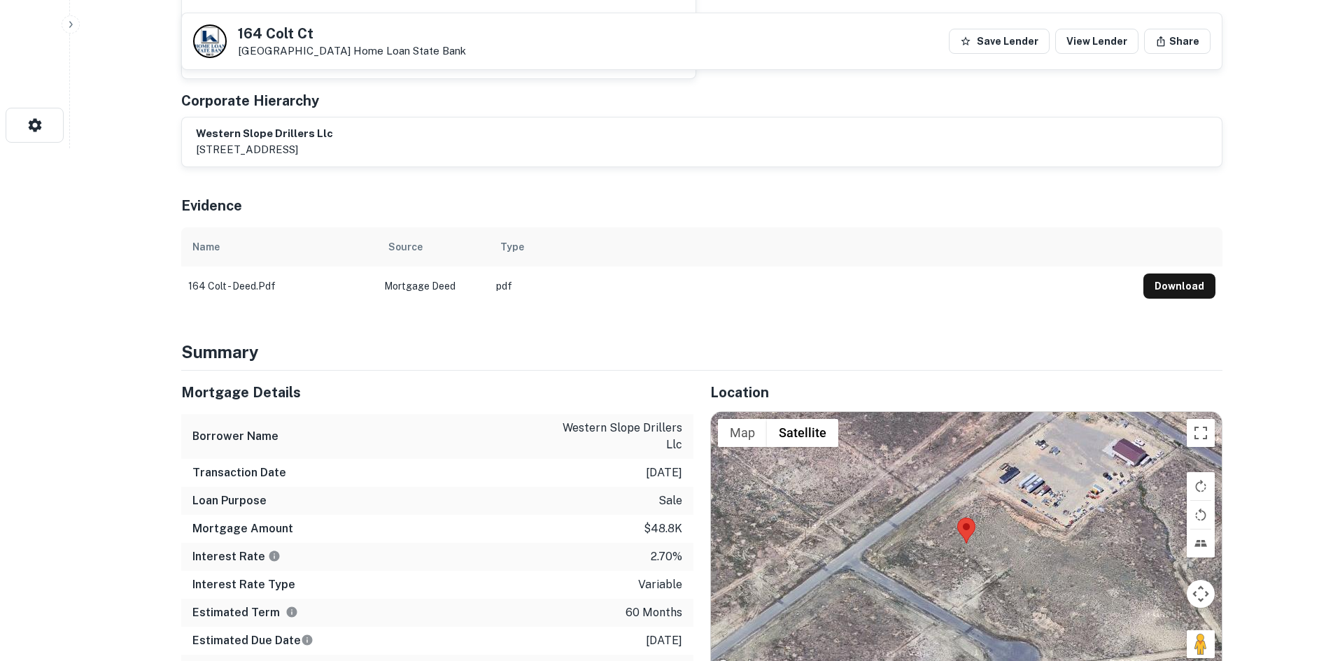
scroll to position [699, 0]
